Goal: Task Accomplishment & Management: Use online tool/utility

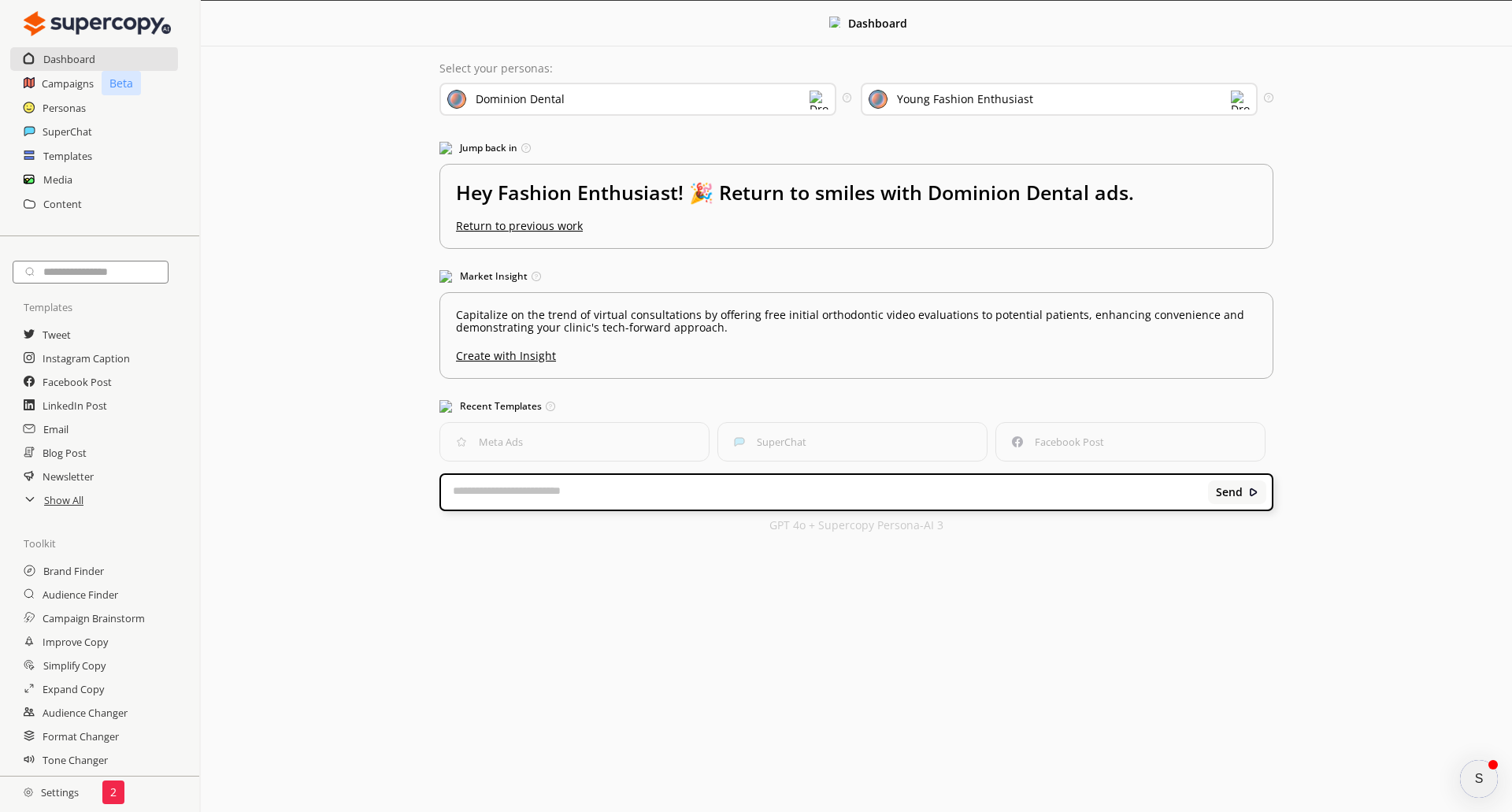
click at [40, 176] on div "Media" at bounding box center [99, 180] width 199 height 24
click at [60, 177] on h2 "Media" at bounding box center [58, 180] width 30 height 24
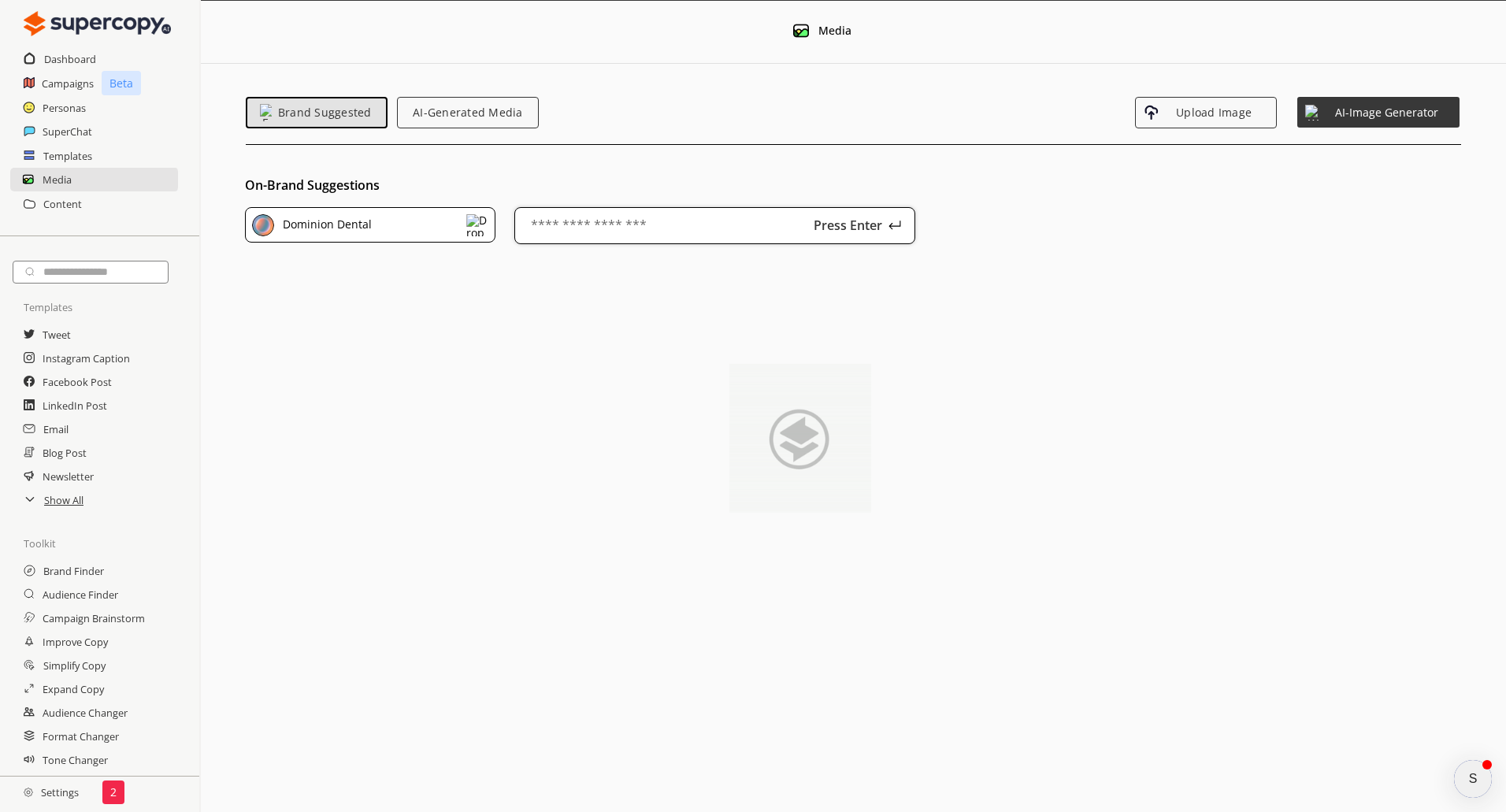
click at [685, 229] on input "text" at bounding box center [715, 225] width 401 height 37
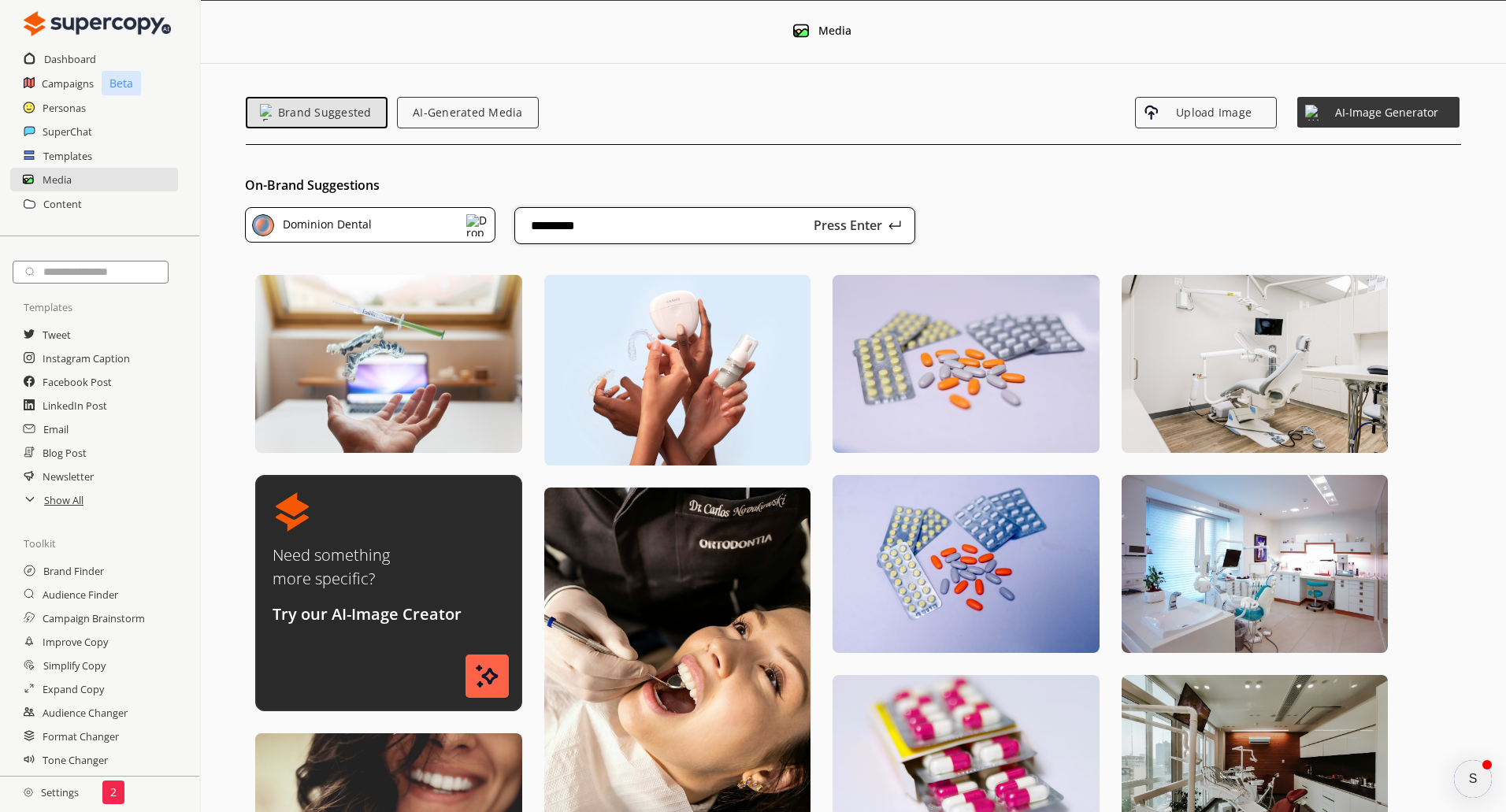
type input "**********"
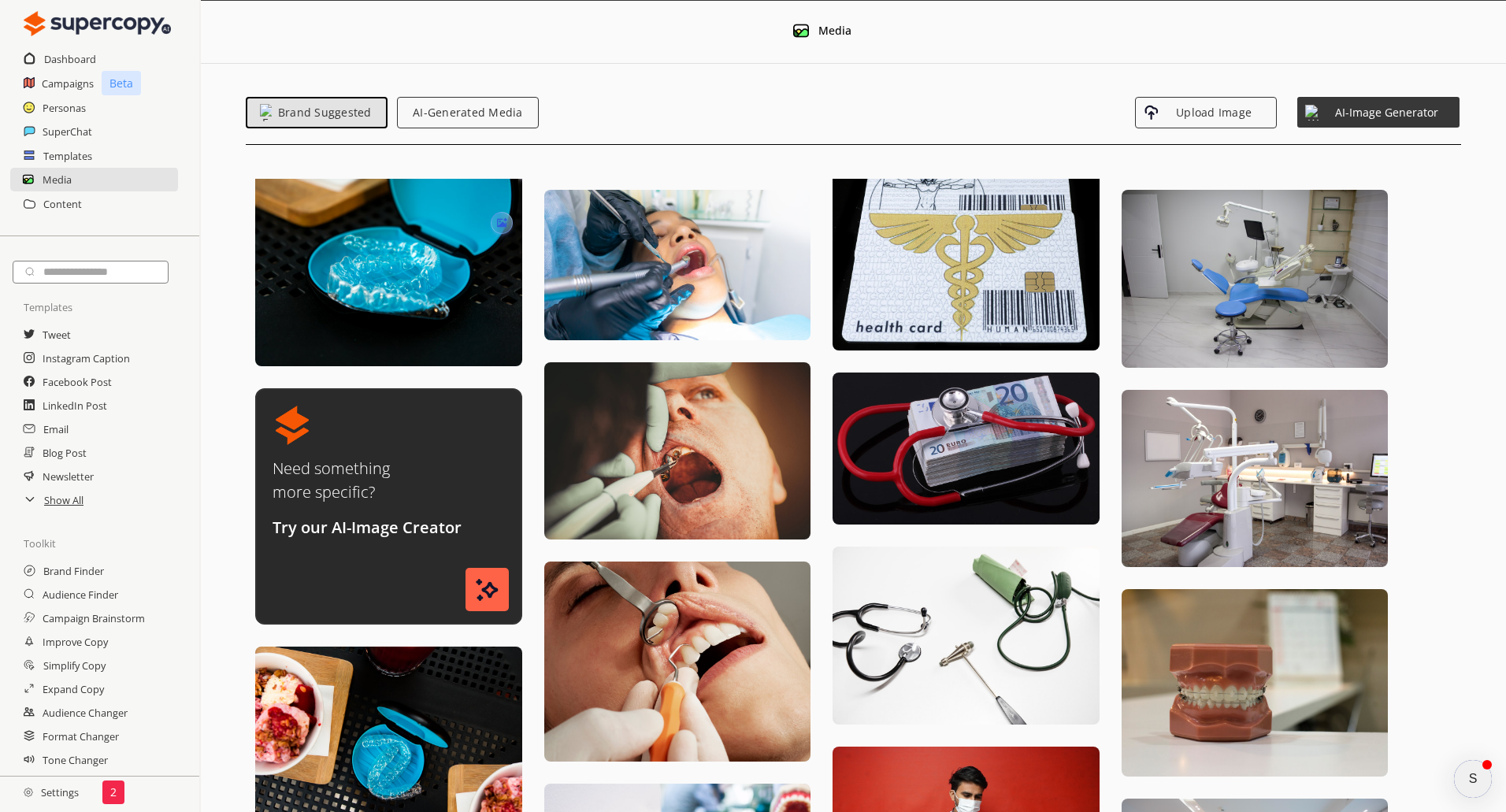
scroll to position [315, 0]
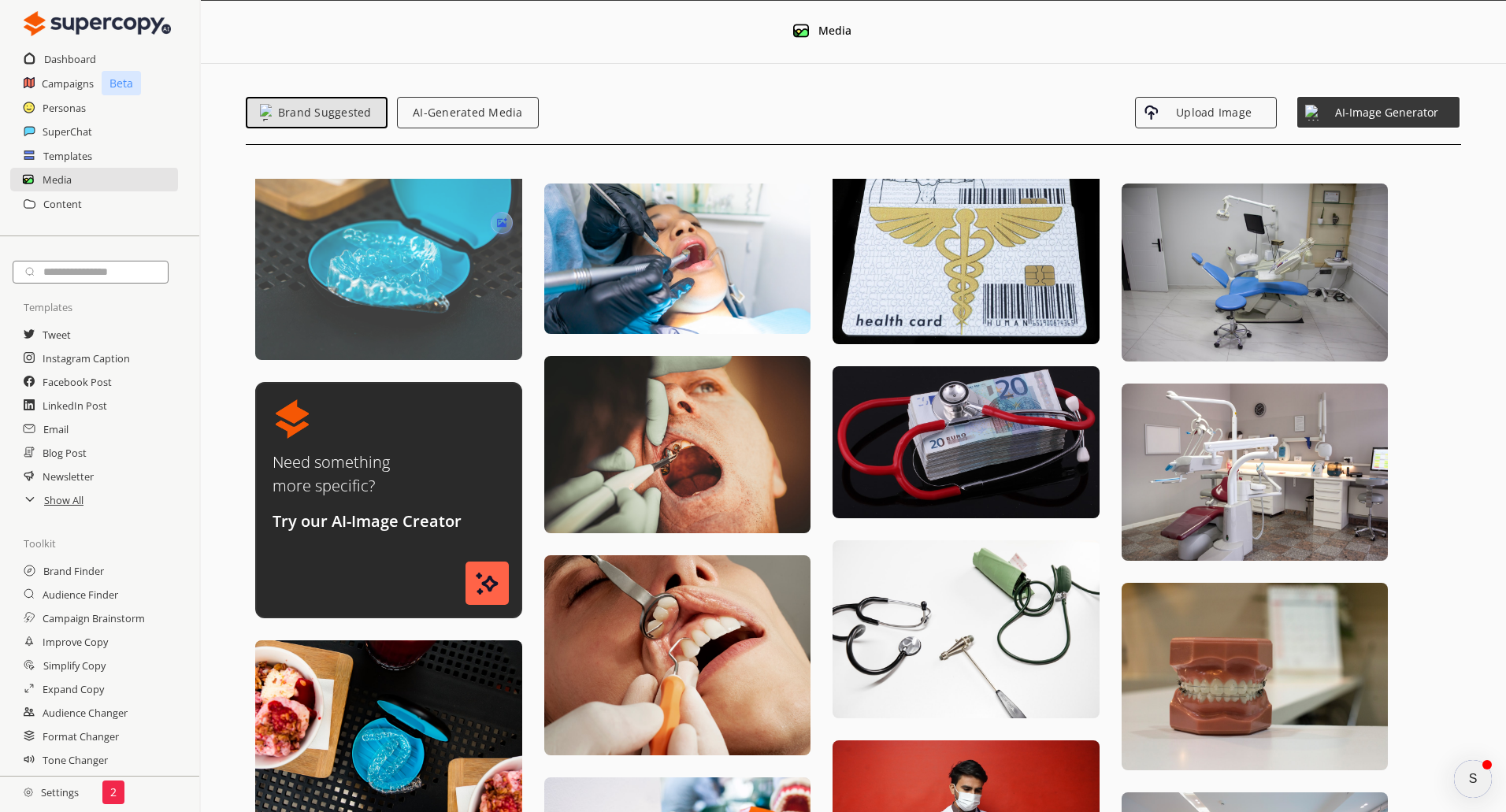
click at [380, 283] on img at bounding box center [389, 172] width 267 height 377
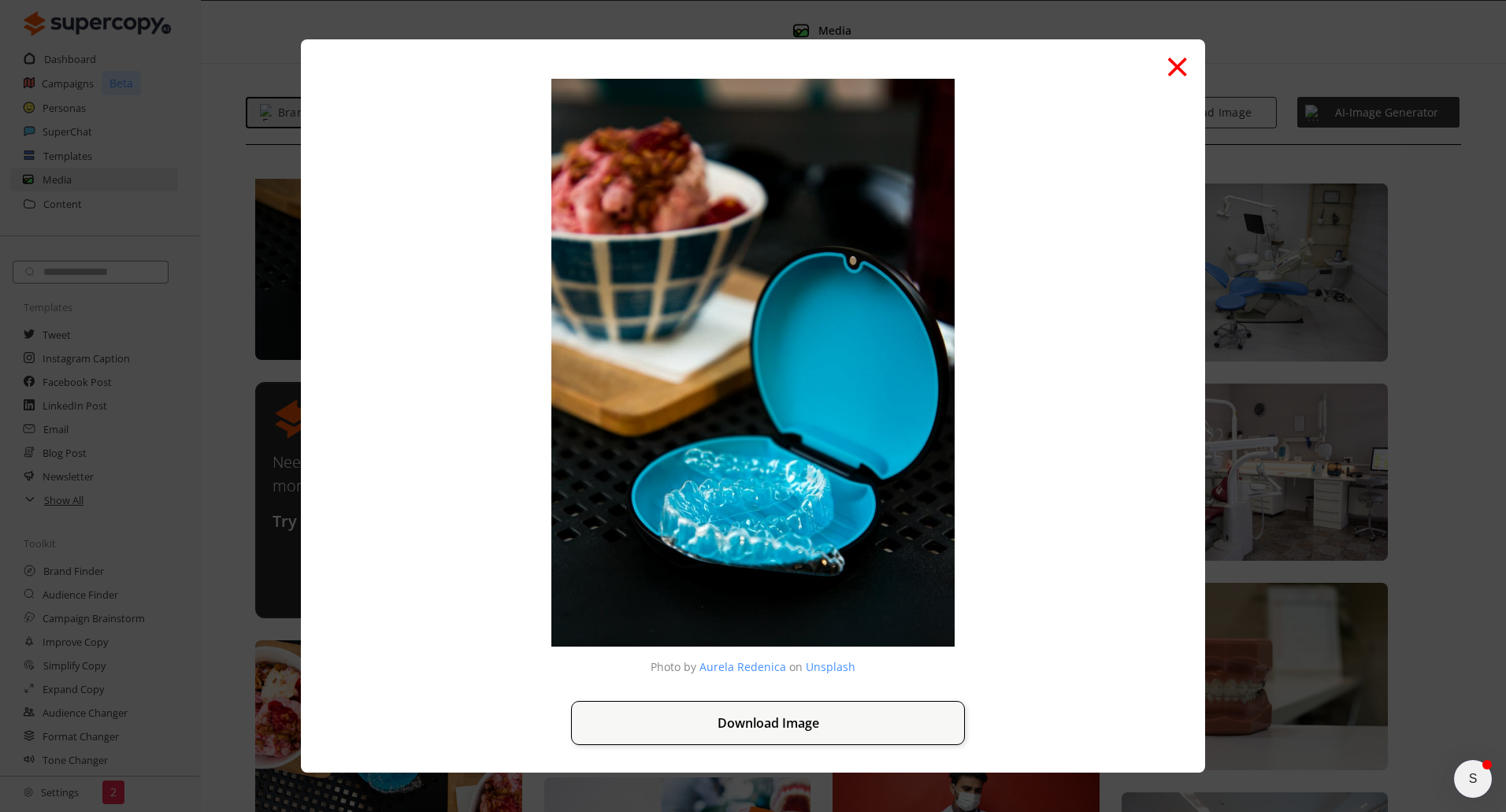
click at [1174, 69] on button "×" at bounding box center [1177, 64] width 25 height 60
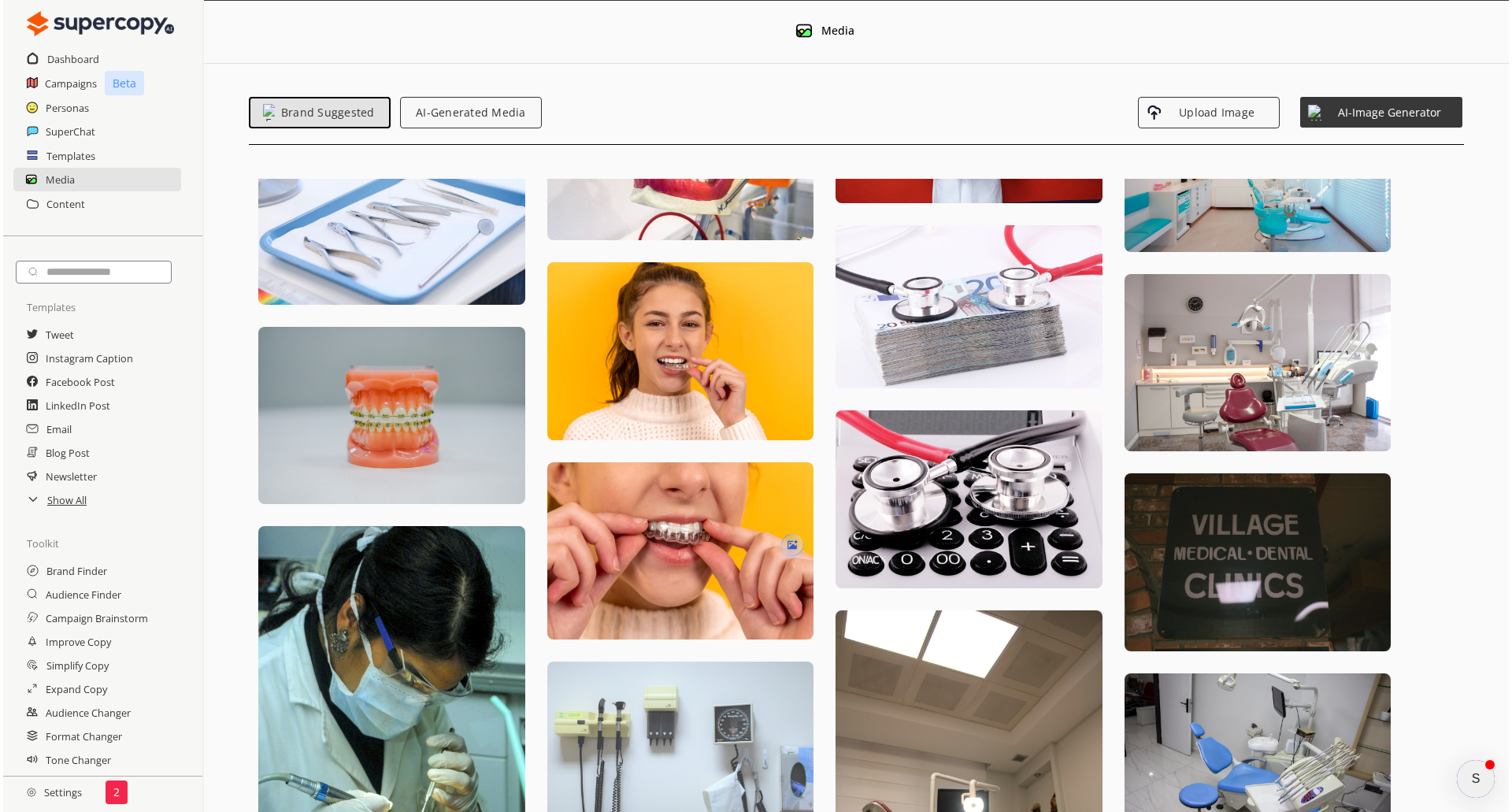
scroll to position [986, 0]
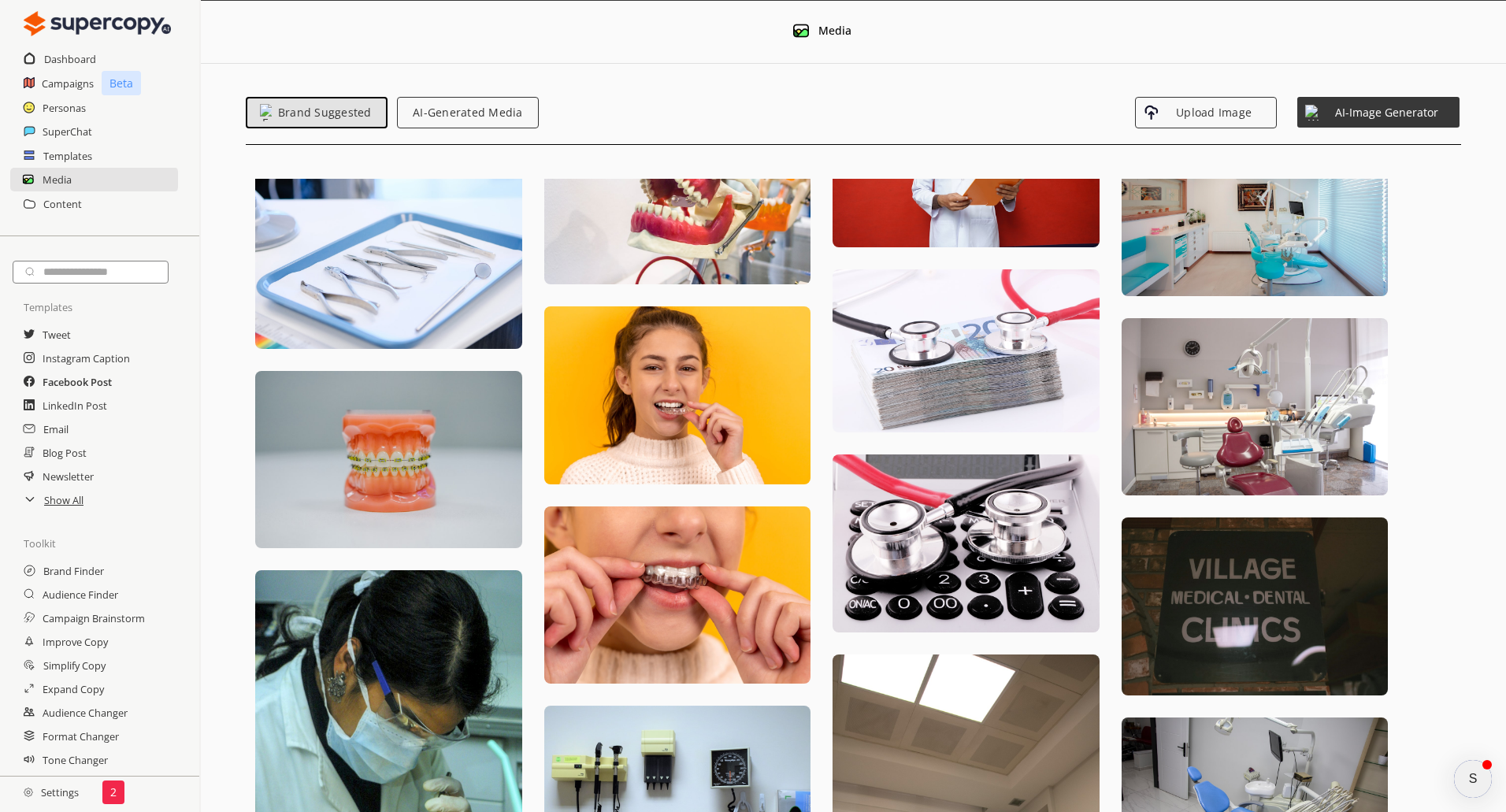
click at [73, 386] on h2 "Facebook Post" at bounding box center [77, 382] width 69 height 24
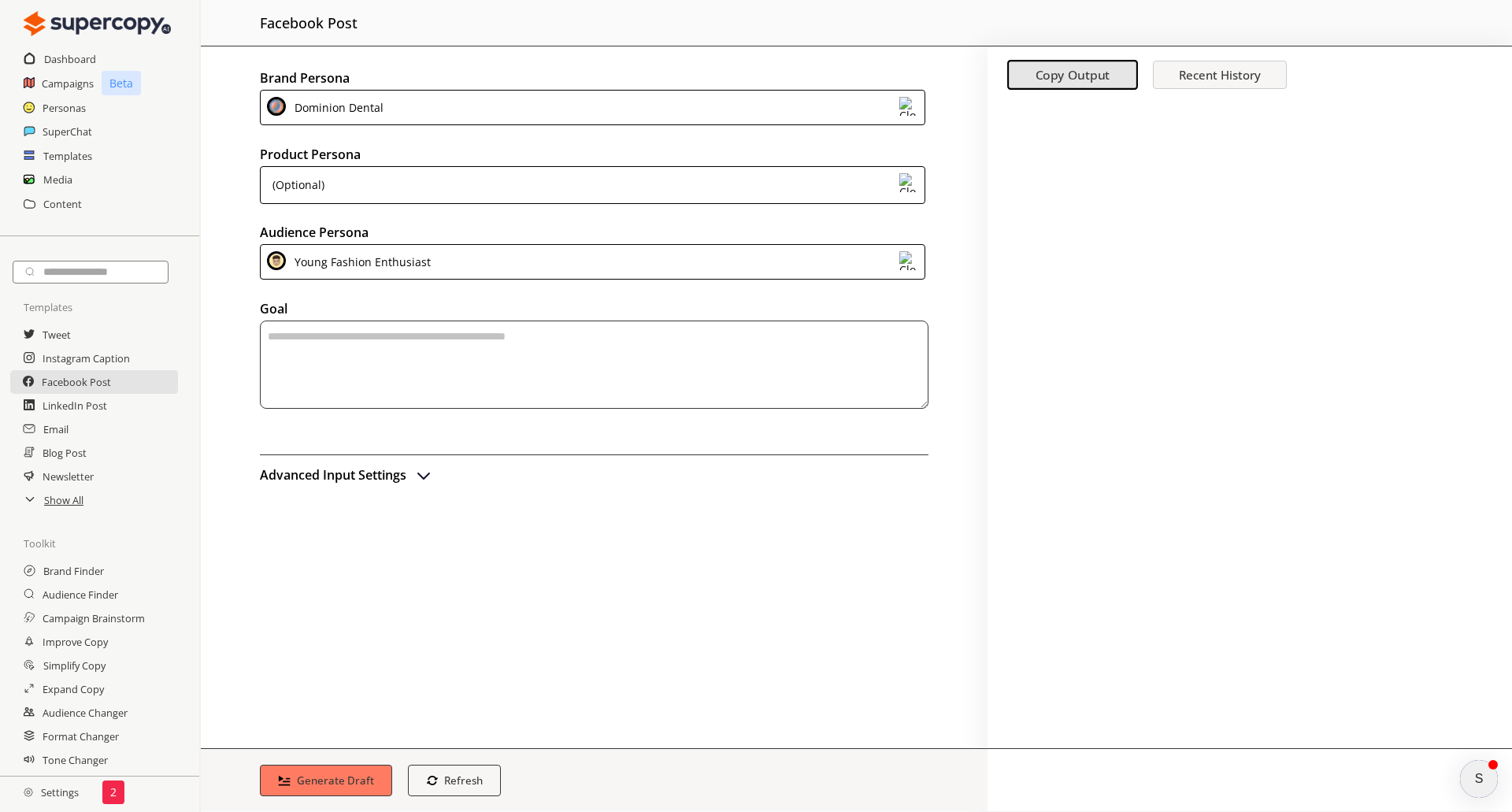
click at [476, 181] on div "(Optional)" at bounding box center [592, 185] width 666 height 38
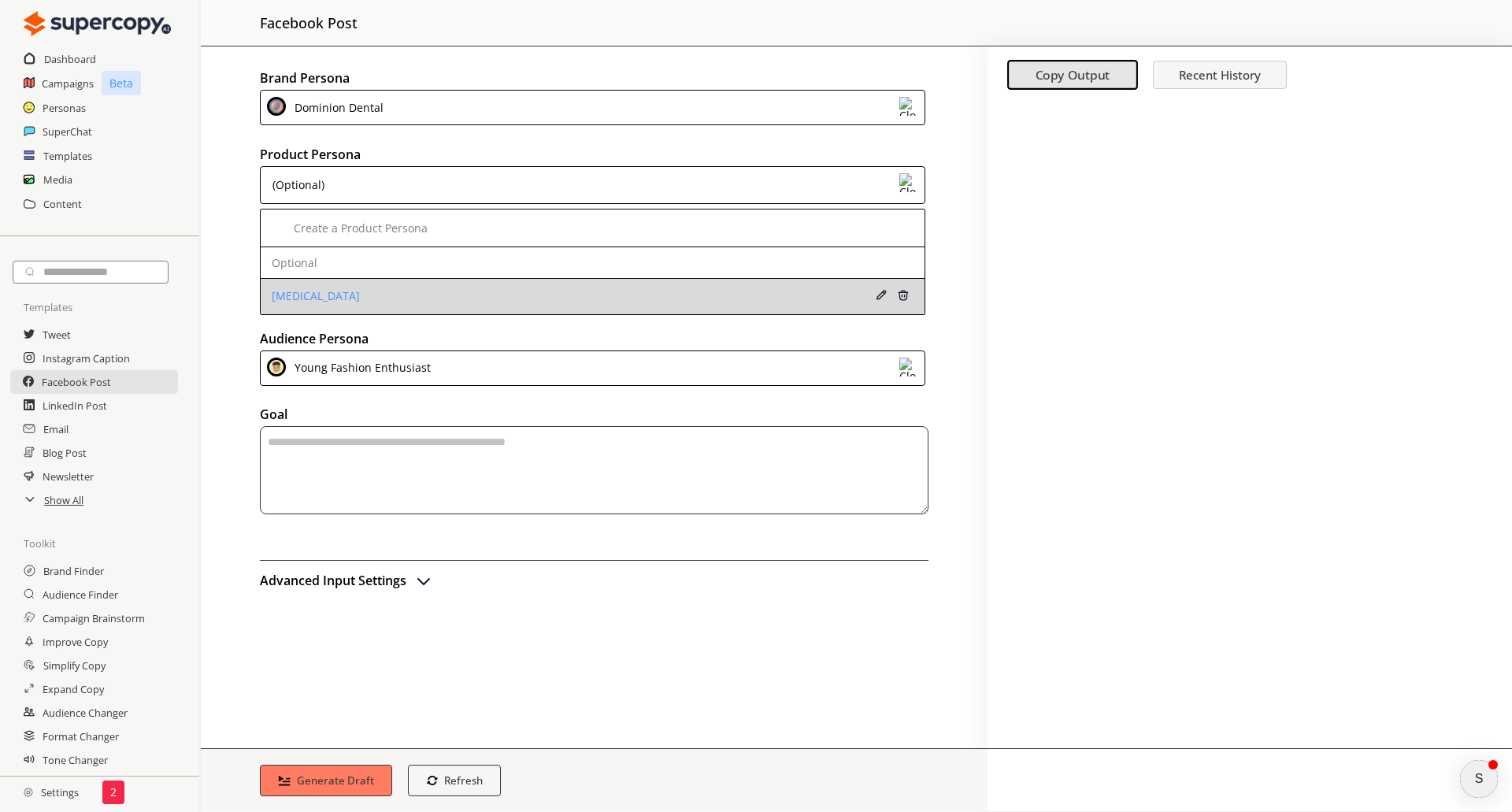
click at [303, 294] on div "[MEDICAL_DATA]" at bounding box center [532, 296] width 522 height 13
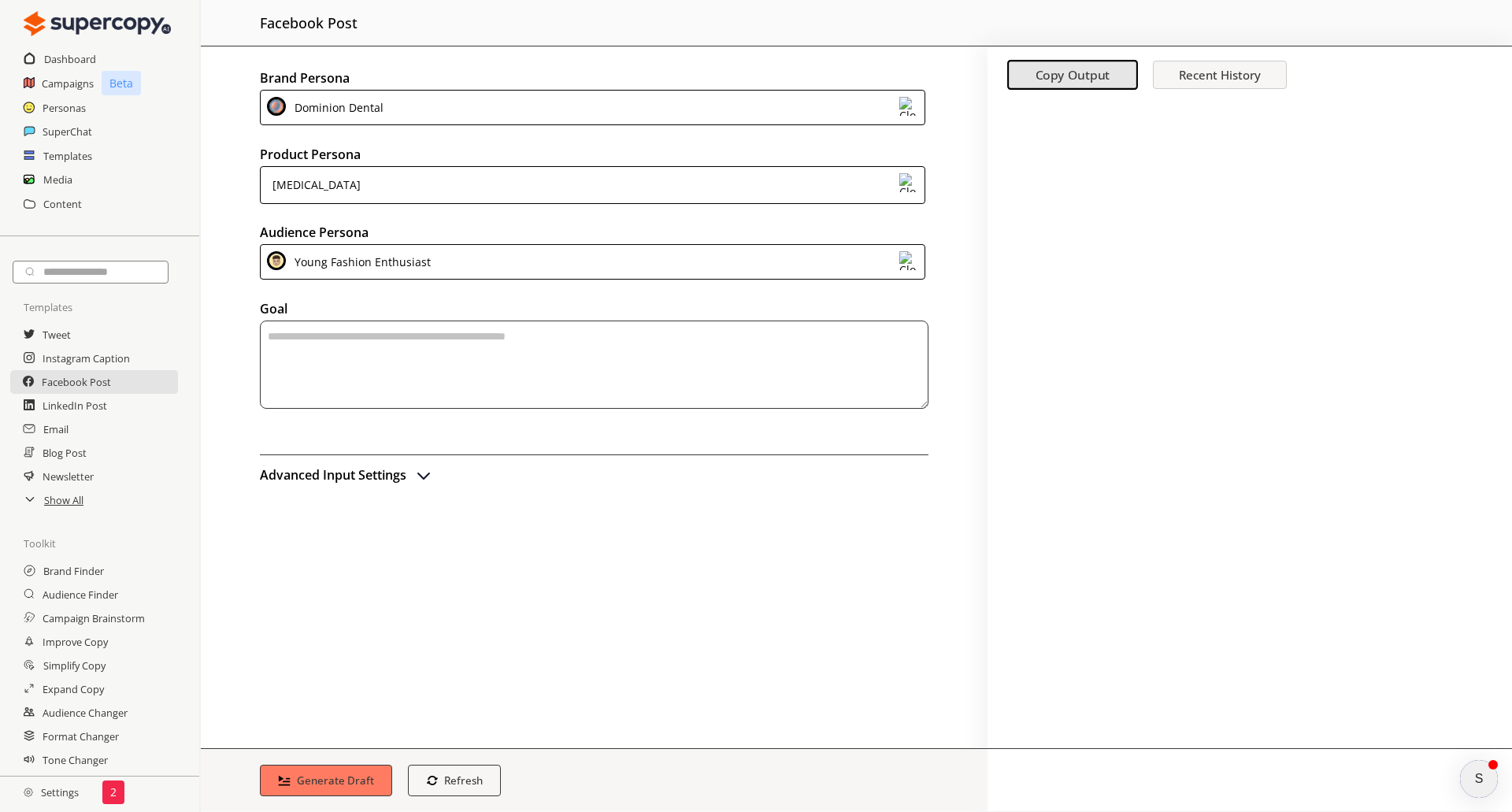
click at [396, 262] on div "Young Fashion Enthusiast" at bounding box center [360, 262] width 142 height 21
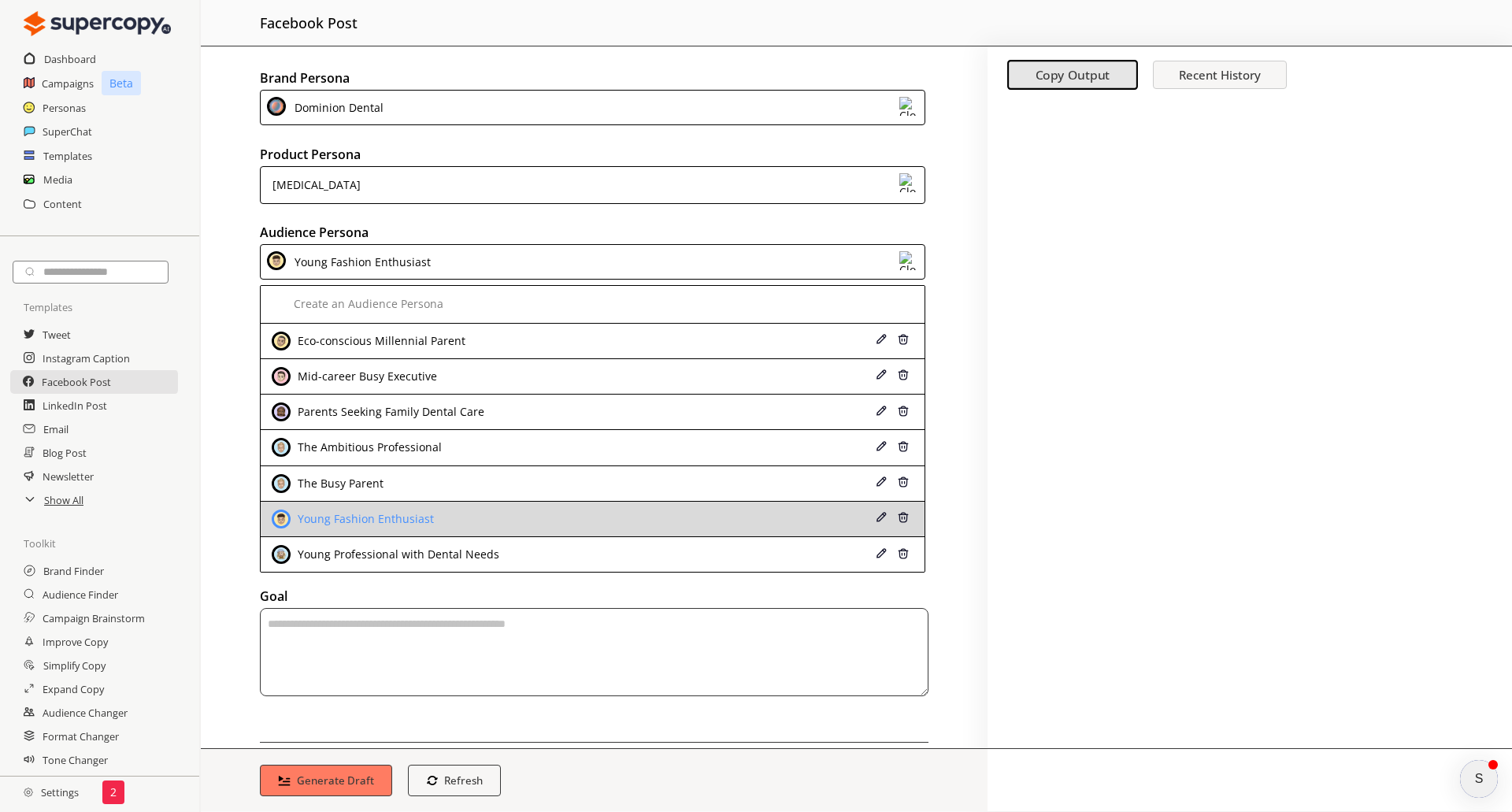
click at [420, 519] on div "Young Fashion Enthusiast" at bounding box center [364, 520] width 140 height 13
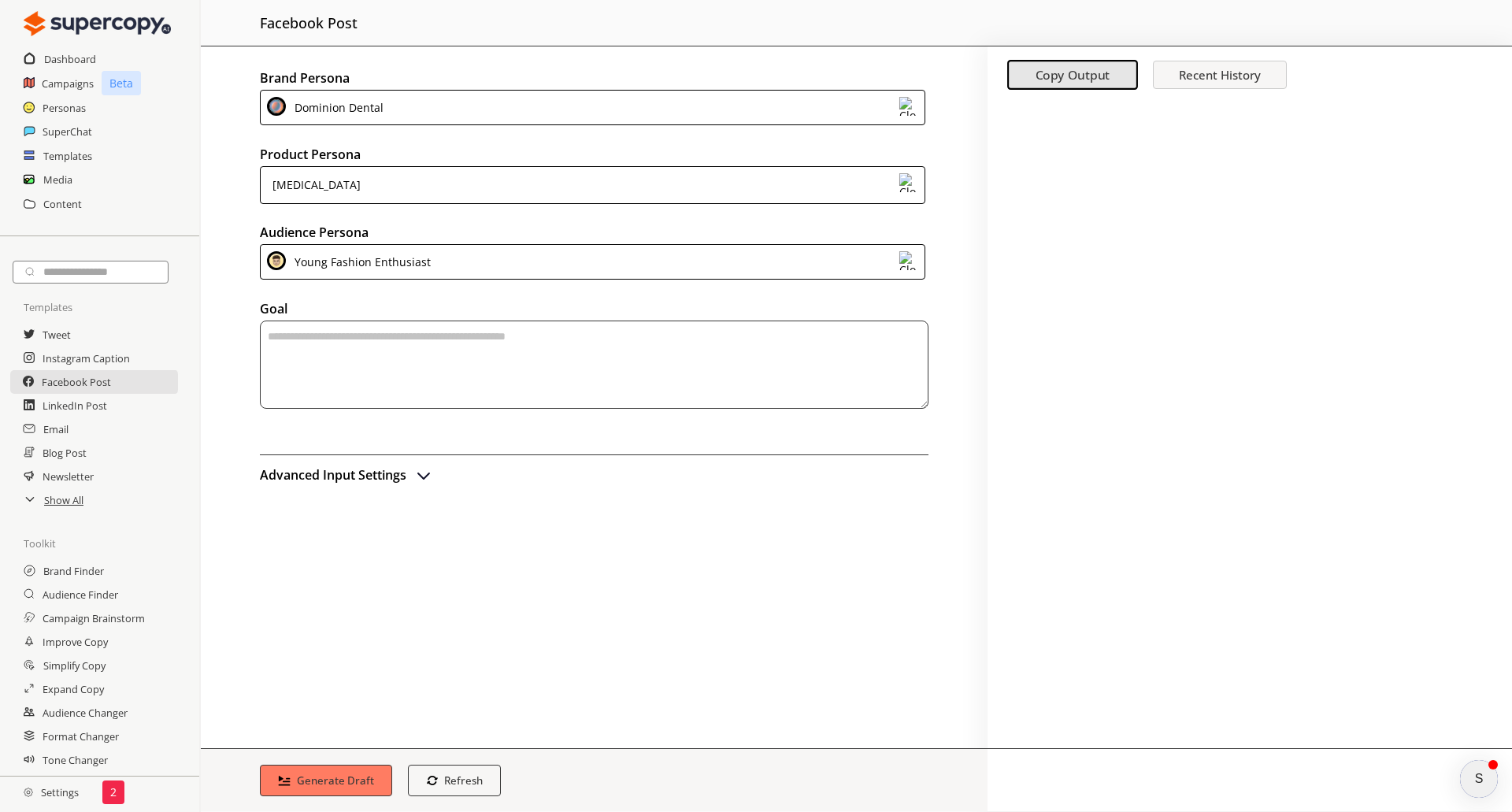
click at [428, 348] on textarea "textarea-textarea" at bounding box center [594, 364] width 668 height 88
click at [355, 488] on div "Brand Persona Dominion Dental Product Persona [MEDICAL_DATA] Audience Persona Y…" at bounding box center [594, 397] width 787 height 702
click at [413, 478] on button "Advanced Input Settings" at bounding box center [346, 475] width 173 height 24
